Goal: Download file/media

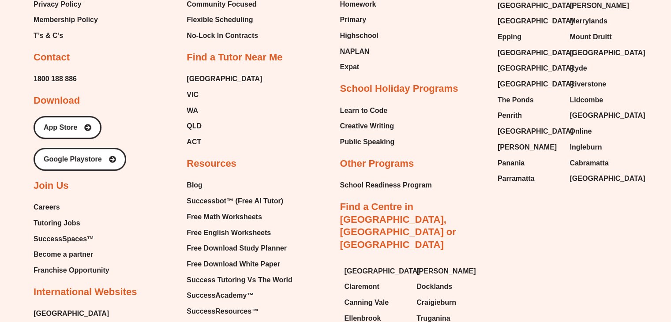
scroll to position [3804, 0]
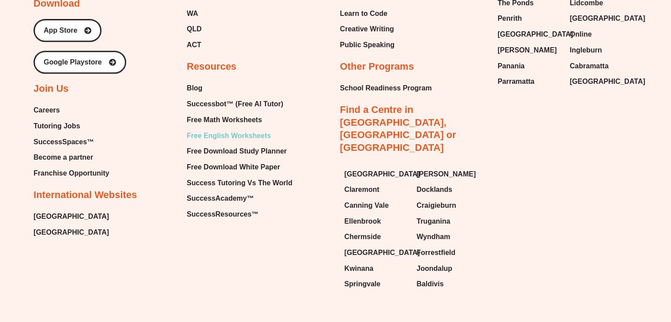
click at [225, 129] on span "Free English Worksheets" at bounding box center [229, 135] width 84 height 13
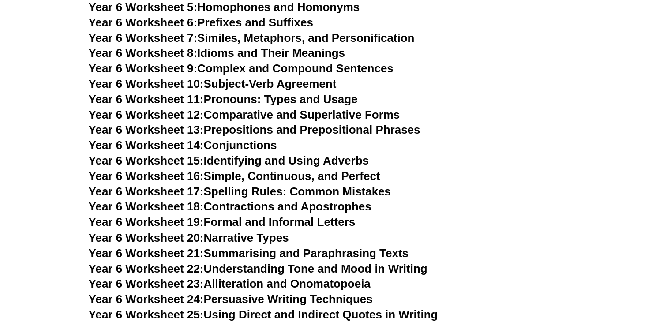
scroll to position [4797, 0]
